Goal: Task Accomplishment & Management: Complete application form

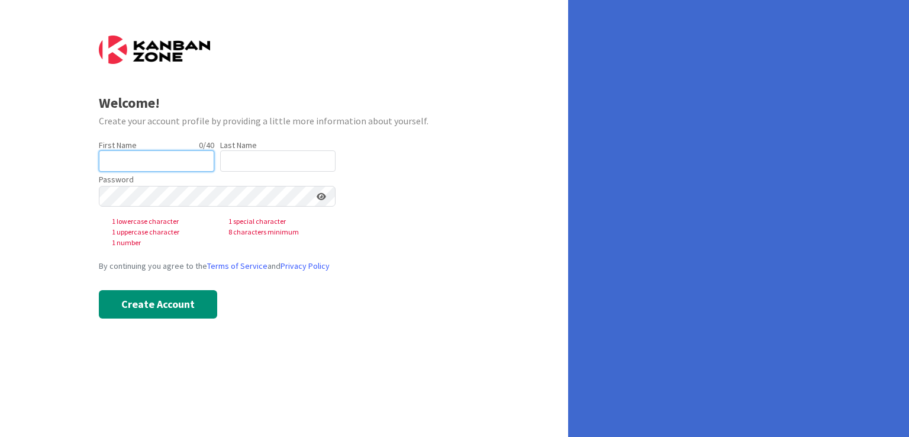
click at [128, 163] on input "text" at bounding box center [156, 160] width 115 height 21
type input "[PERSON_NAME]"
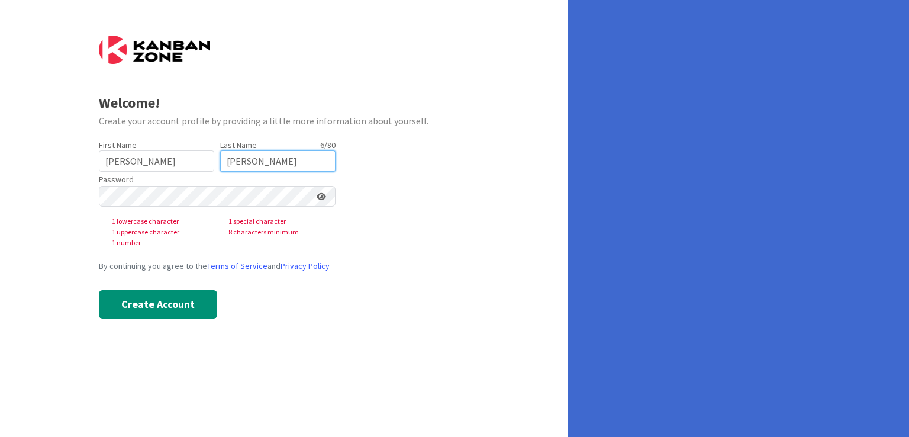
type input "[PERSON_NAME]"
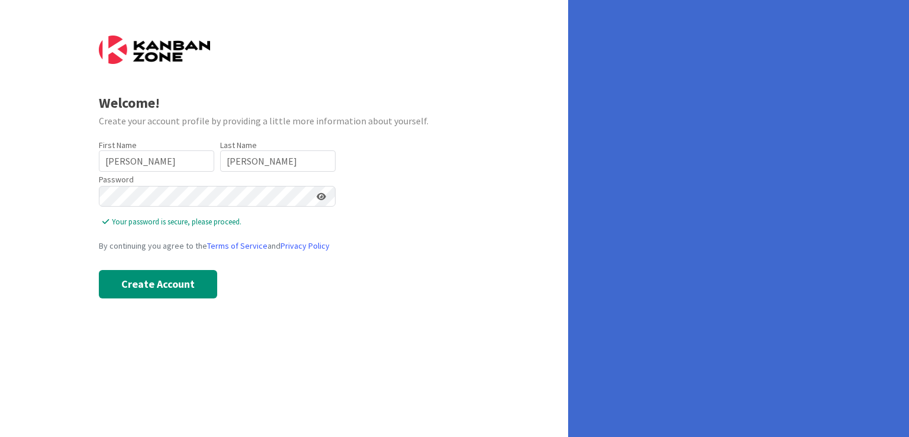
click at [317, 195] on icon at bounding box center [321, 196] width 9 height 8
click at [317, 195] on icon at bounding box center [320, 196] width 11 height 8
click at [119, 286] on button "Create Account" at bounding box center [158, 284] width 118 height 28
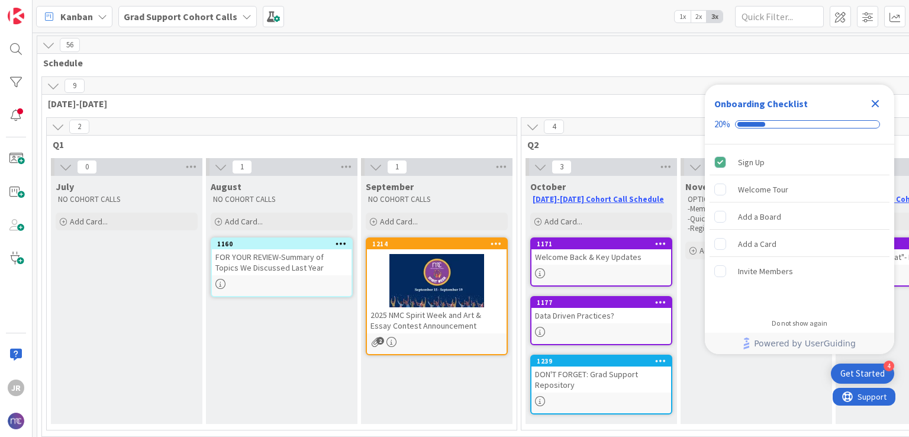
click at [869, 100] on icon "Close Checklist" at bounding box center [875, 103] width 14 height 14
